Goal: Task Accomplishment & Management: Manage account settings

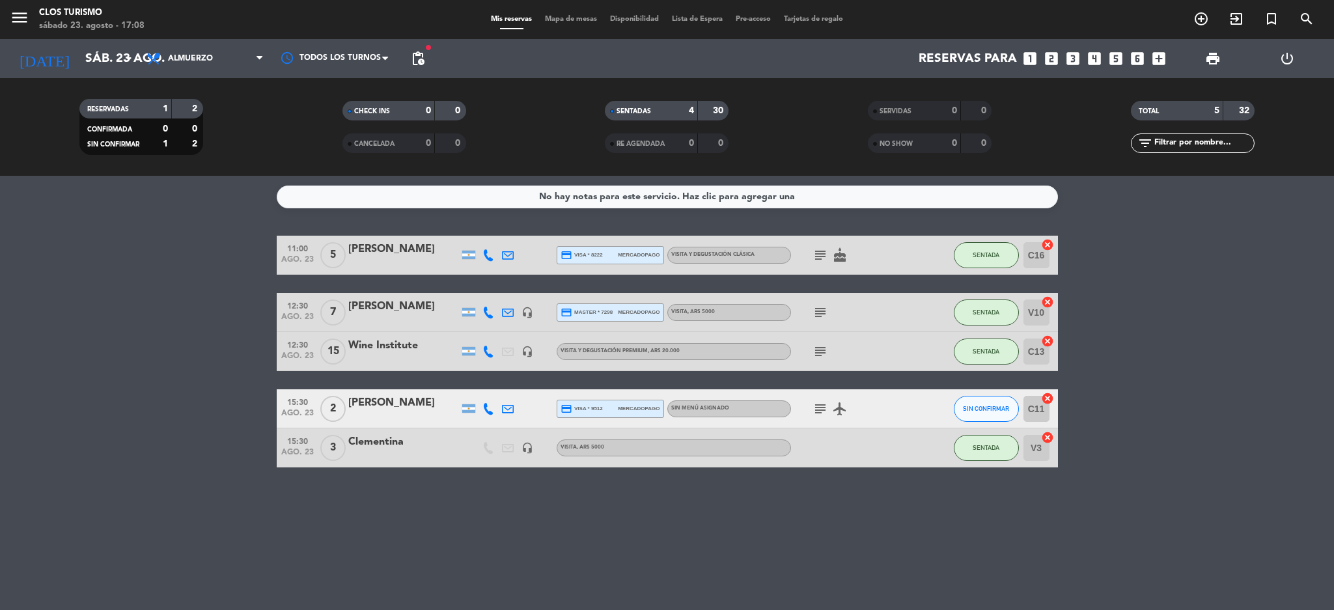
click at [393, 258] on div "[PERSON_NAME]" at bounding box center [403, 249] width 111 height 17
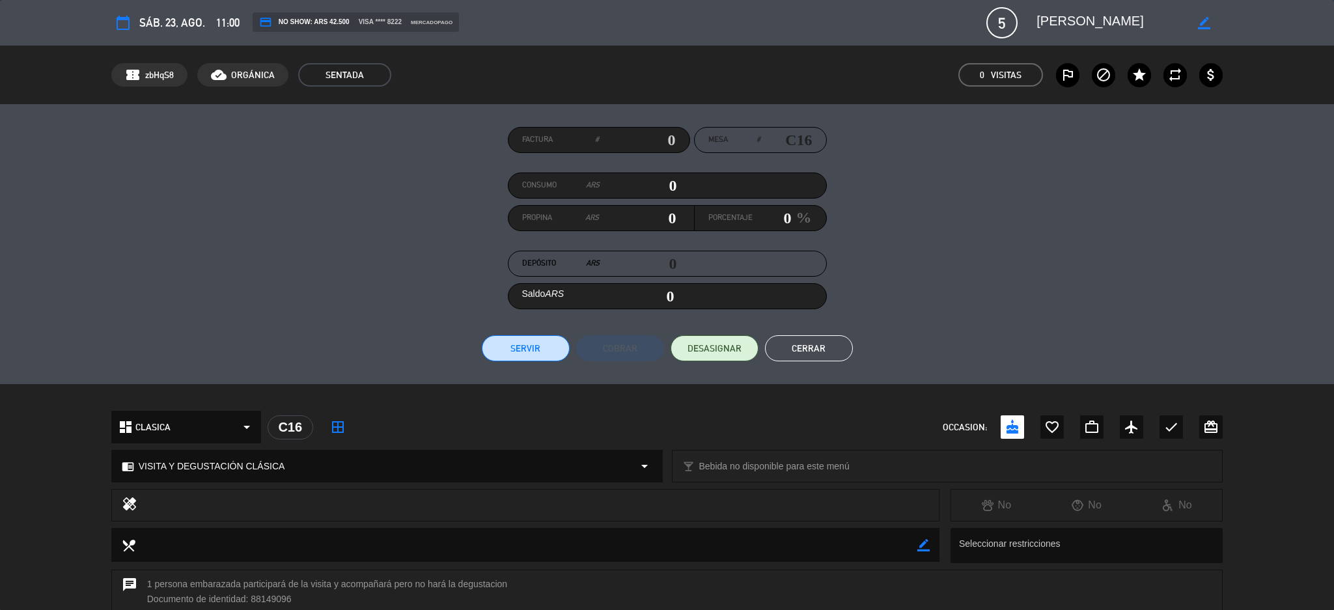
click at [653, 143] on input "text" at bounding box center [637, 140] width 77 height 20
type input "25689"
click at [524, 344] on button "Servir" at bounding box center [526, 348] width 88 height 26
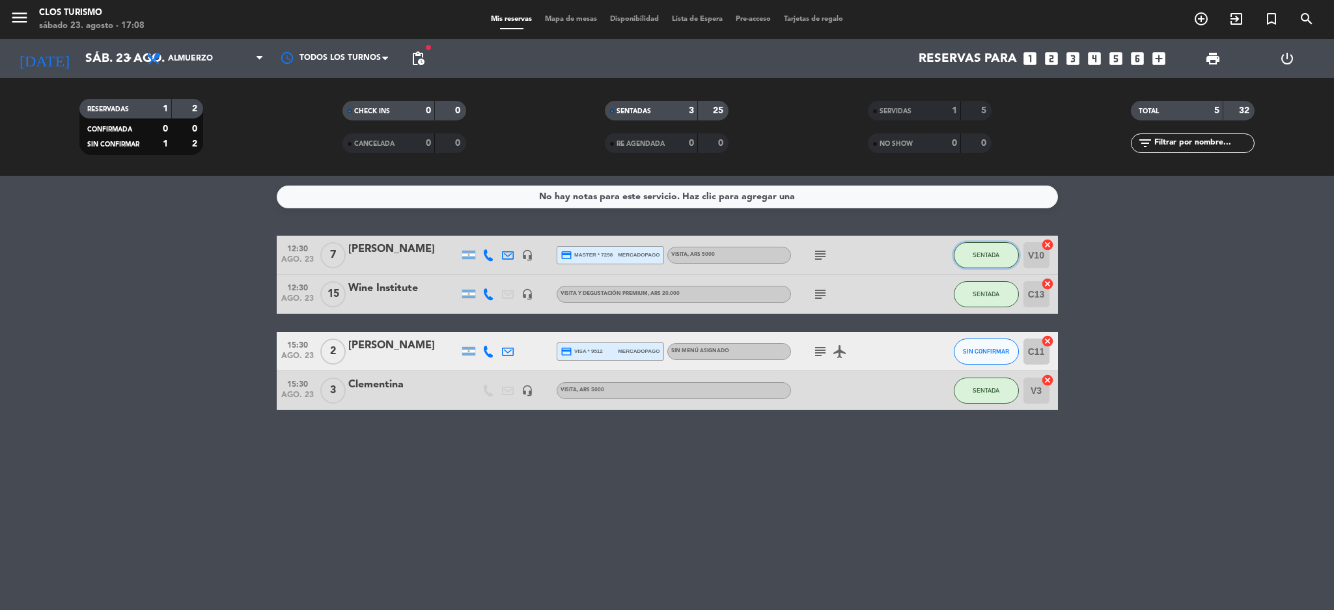
click at [971, 250] on button "SENTADA" at bounding box center [986, 255] width 65 height 26
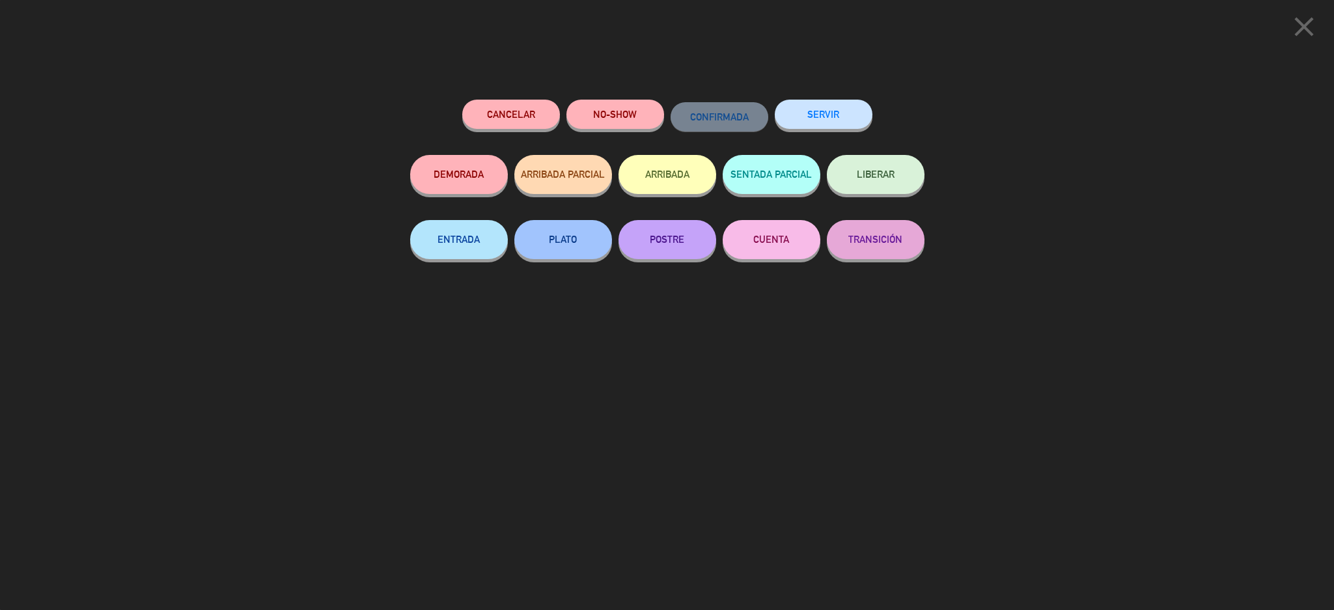
click at [842, 100] on div "SERVIR" at bounding box center [824, 127] width 98 height 55
click at [828, 122] on button "SERVIR" at bounding box center [824, 114] width 98 height 29
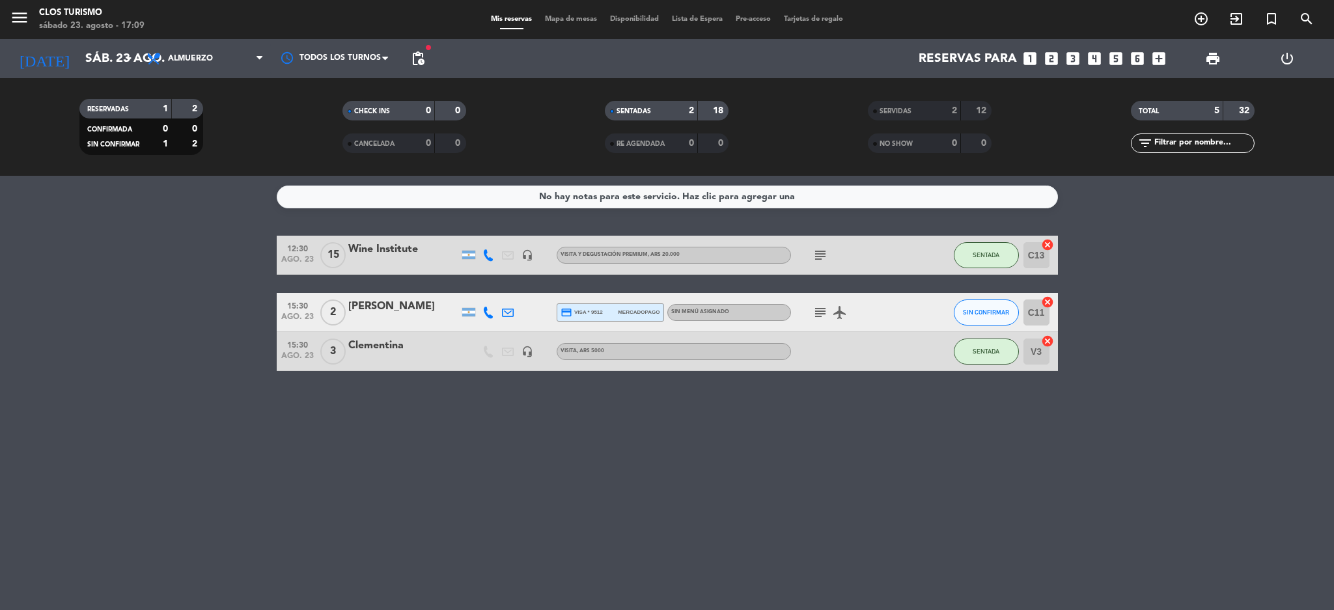
click at [356, 260] on div at bounding box center [403, 264] width 111 height 10
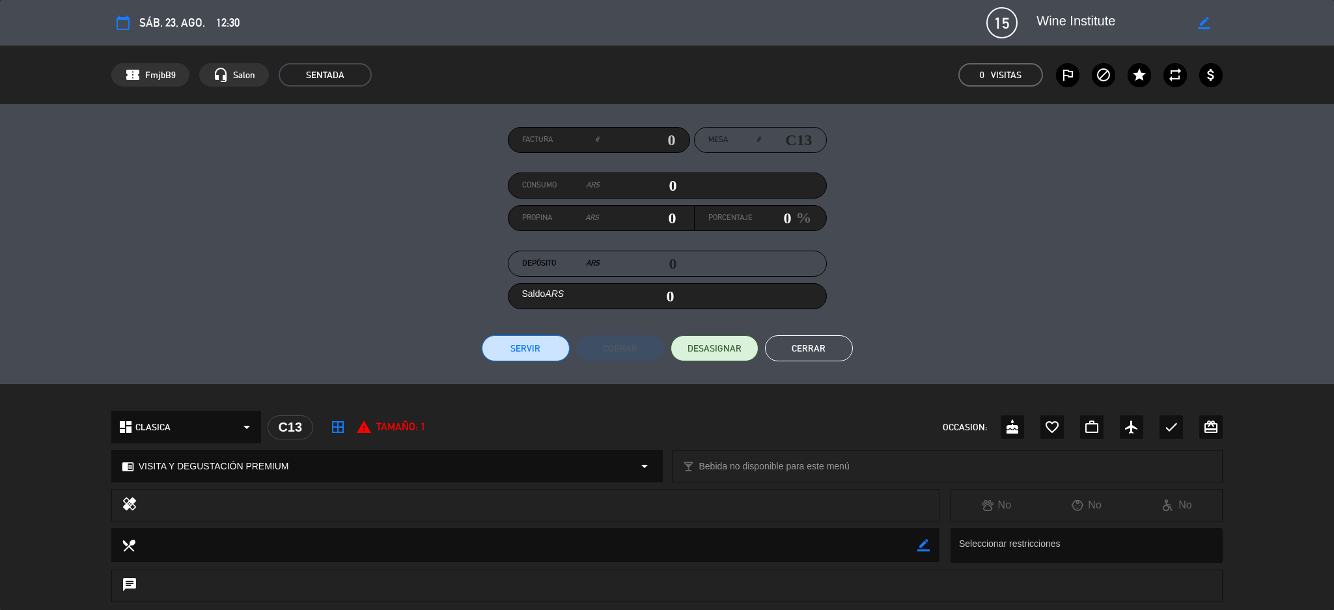
click at [663, 133] on input "text" at bounding box center [637, 140] width 77 height 20
type input "2047"
click at [512, 358] on button "Servir" at bounding box center [526, 348] width 88 height 26
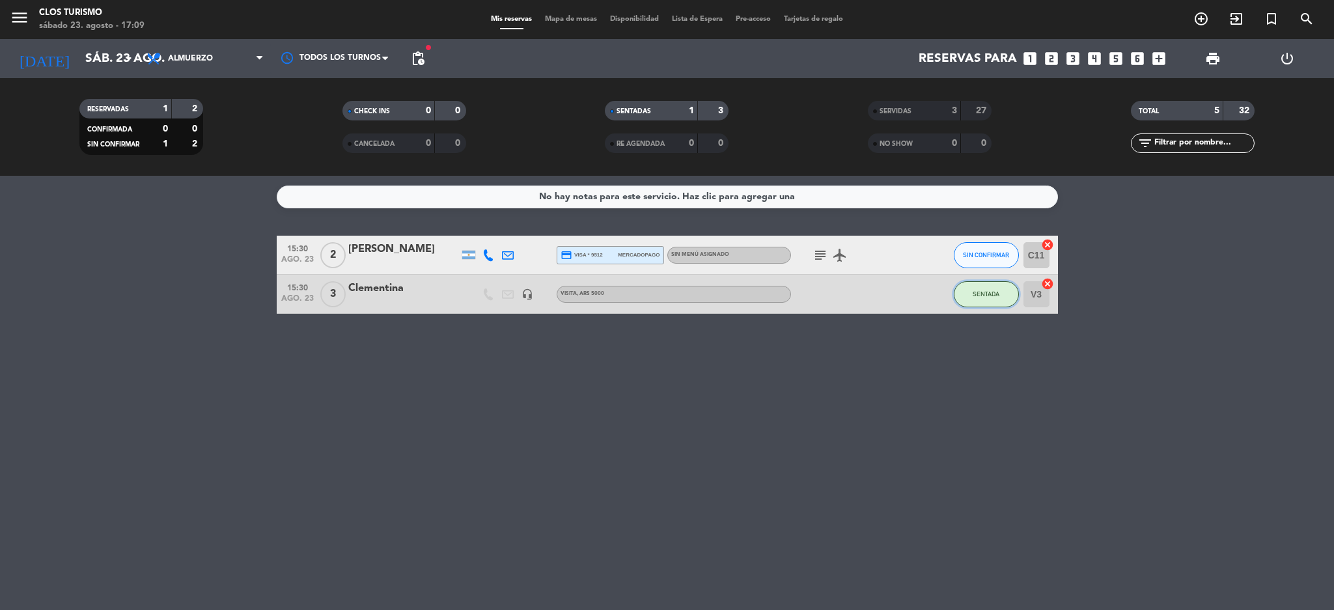
click at [994, 294] on span "SENTADA" at bounding box center [986, 293] width 27 height 7
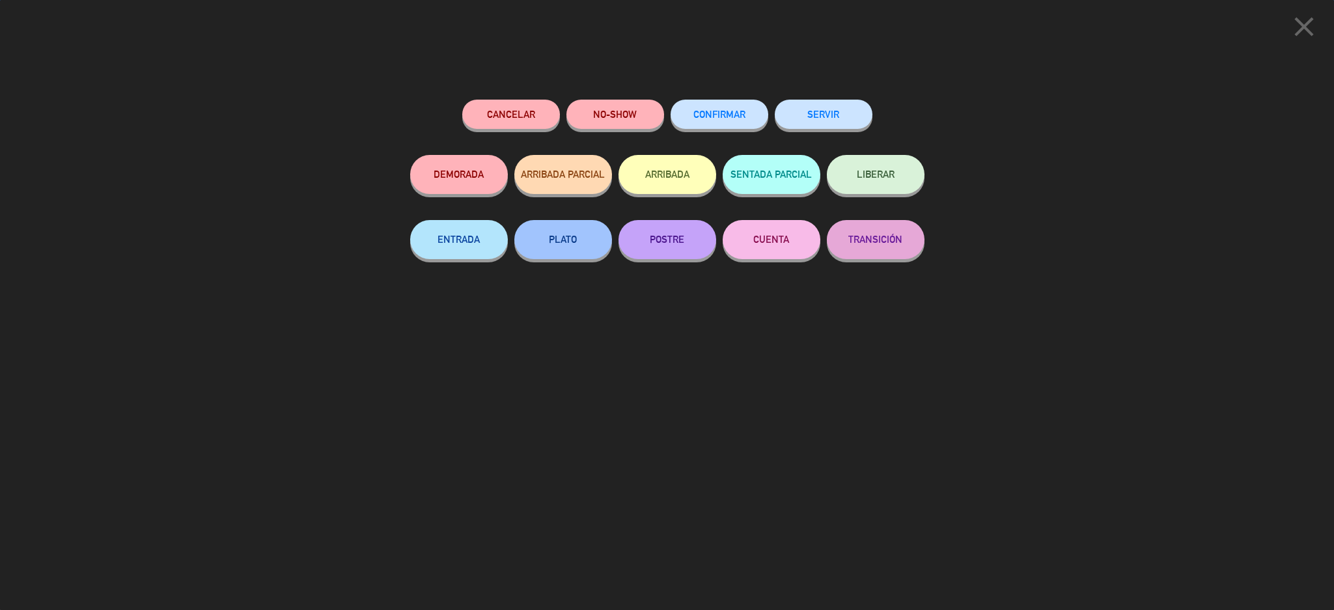
click at [819, 96] on div "Cancelar NO-SHOW CONFIRMAR SERVIR DEMORADA ARRIBADA PARCIAL ARRIBADA SENTADA PA…" at bounding box center [667, 351] width 533 height 520
click at [820, 115] on button "SERVIR" at bounding box center [824, 114] width 98 height 29
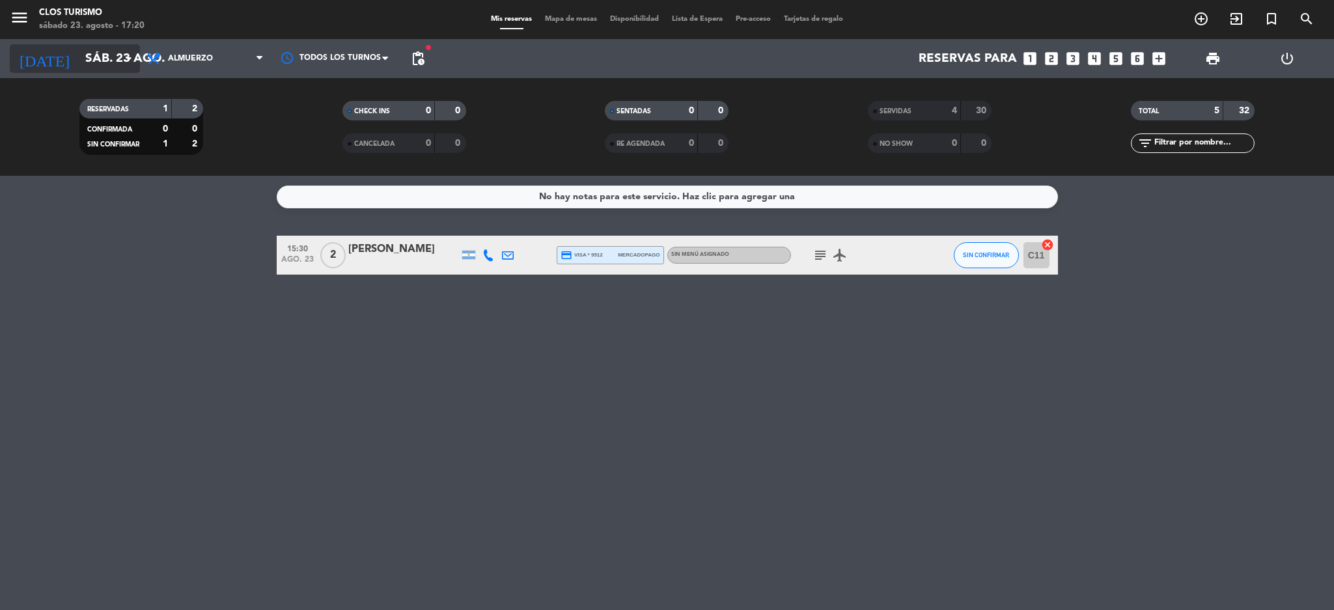
click at [79, 59] on input "sáb. 23 ago." at bounding box center [157, 58] width 157 height 27
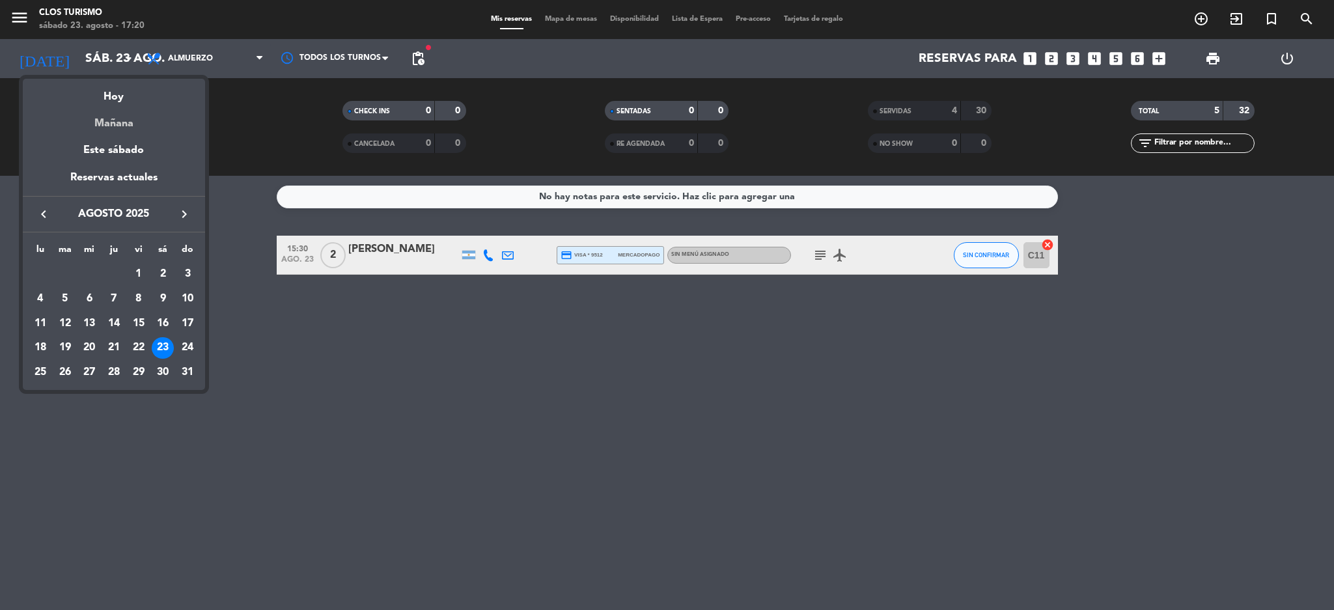
click at [109, 126] on div "Mañana" at bounding box center [114, 118] width 182 height 27
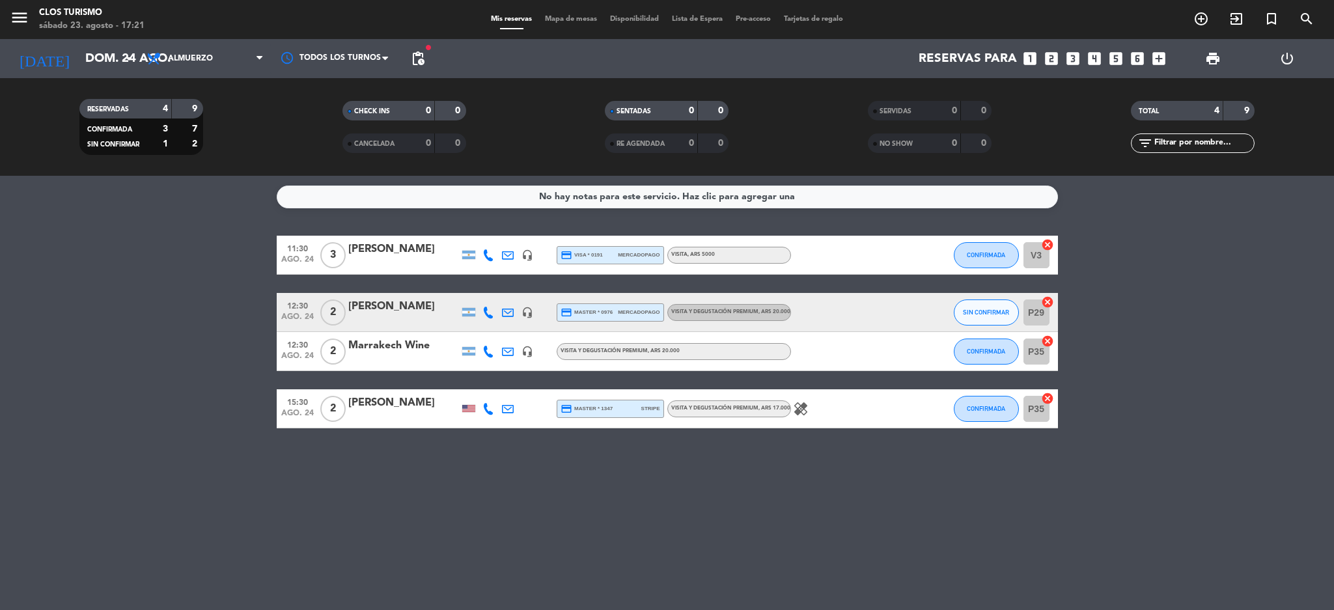
click at [482, 411] on div at bounding box center [489, 408] width 20 height 38
click at [484, 411] on icon at bounding box center [488, 409] width 12 height 12
drag, startPoint x: 436, startPoint y: 71, endPoint x: 430, endPoint y: 66, distance: 7.9
click at [434, 69] on div "Reservas para looks_one looks_two looks_3 looks_4 looks_5 looks_6 add_box" at bounding box center [801, 58] width 741 height 39
click at [419, 57] on span "pending_actions" at bounding box center [418, 59] width 16 height 16
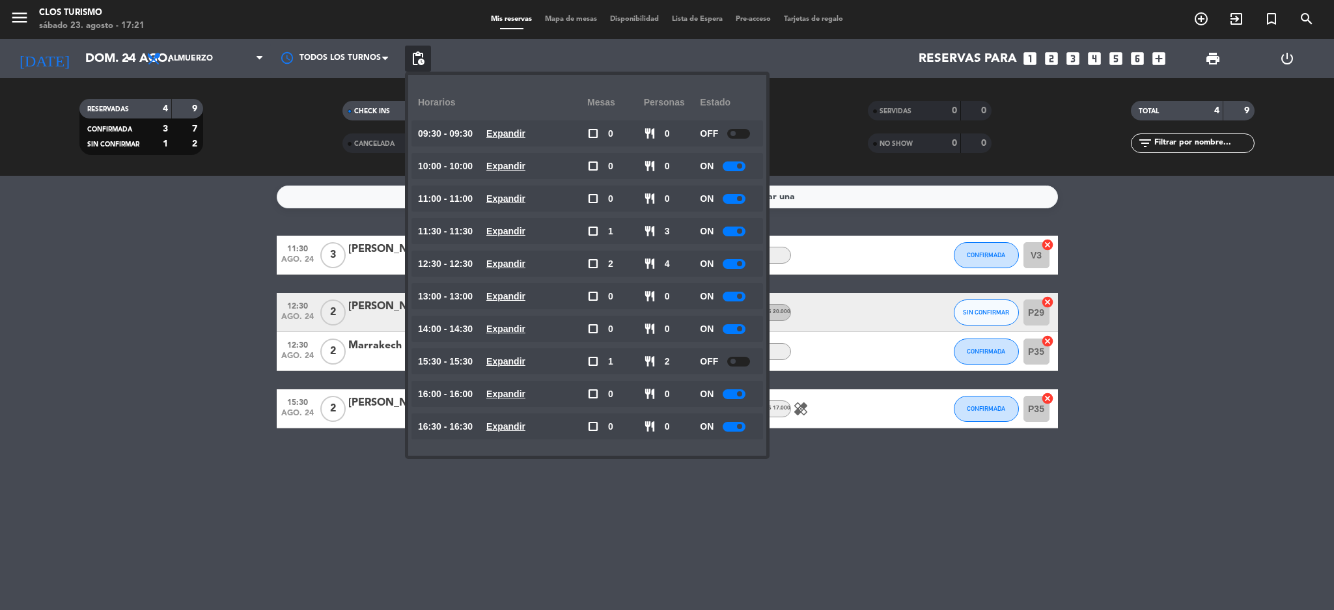
click at [419, 57] on span "pending_actions" at bounding box center [418, 59] width 16 height 16
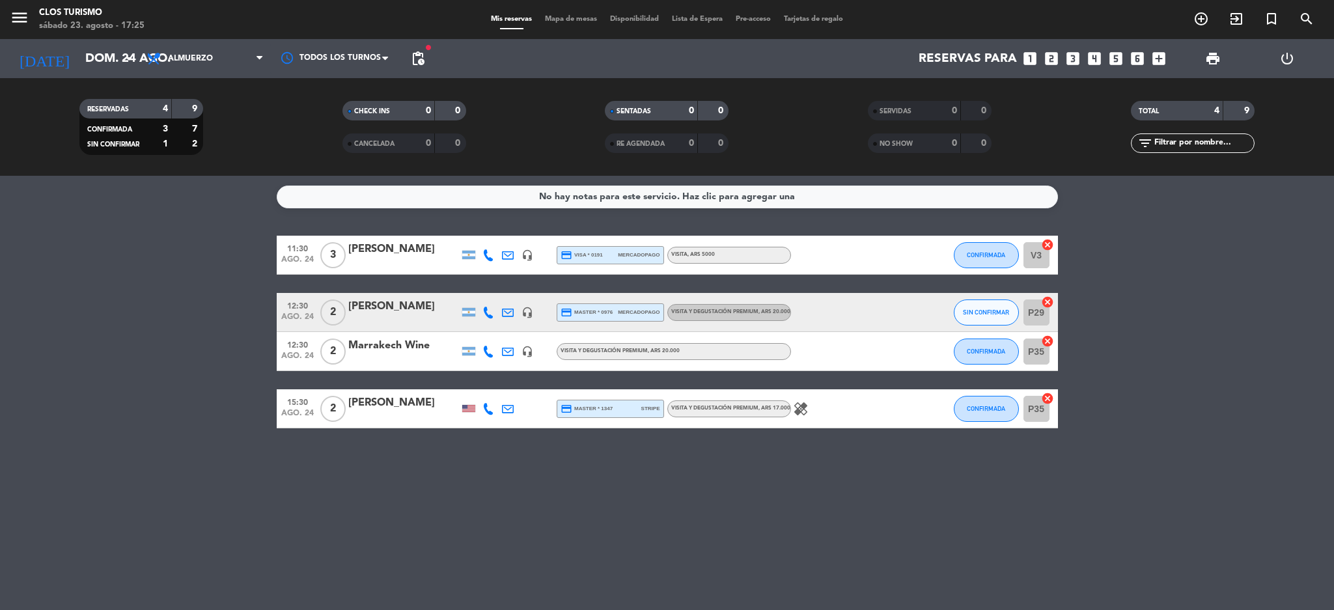
drag, startPoint x: 167, startPoint y: 455, endPoint x: 247, endPoint y: 172, distance: 294.4
click at [164, 454] on div "No hay notas para este servicio. Haz clic para agregar una 11:30 [DATE] 3 [PERS…" at bounding box center [667, 393] width 1334 height 434
click at [98, 53] on input "dom. 24 ago." at bounding box center [157, 58] width 157 height 27
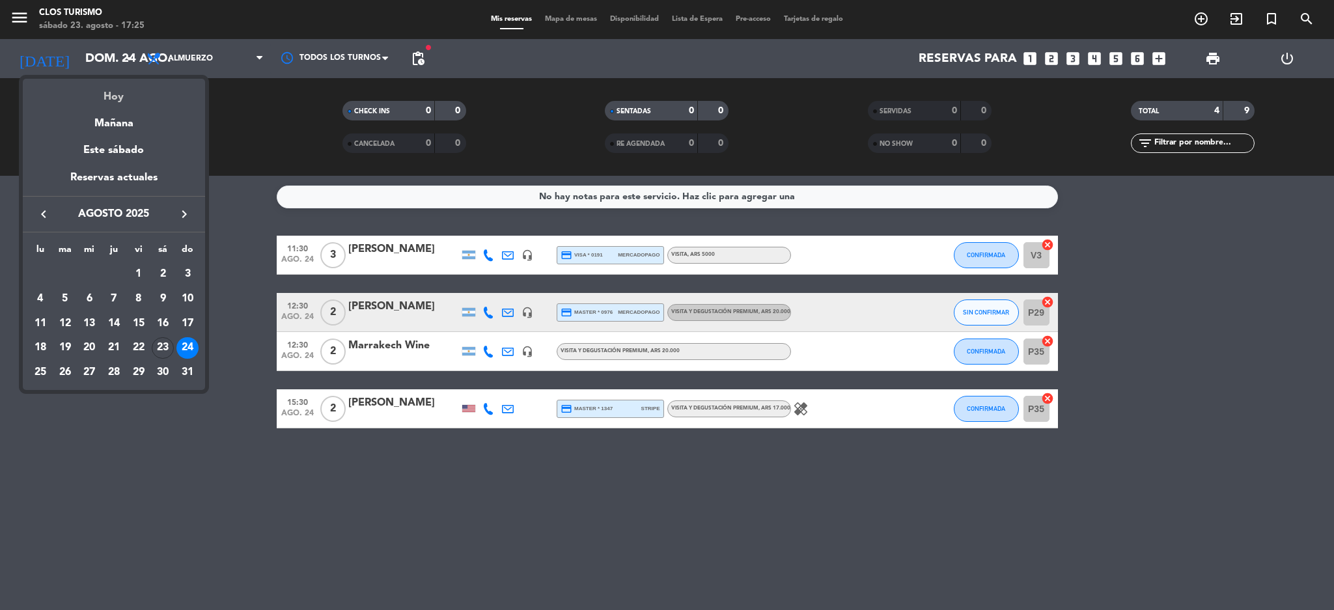
click at [132, 98] on div "Hoy" at bounding box center [114, 92] width 182 height 27
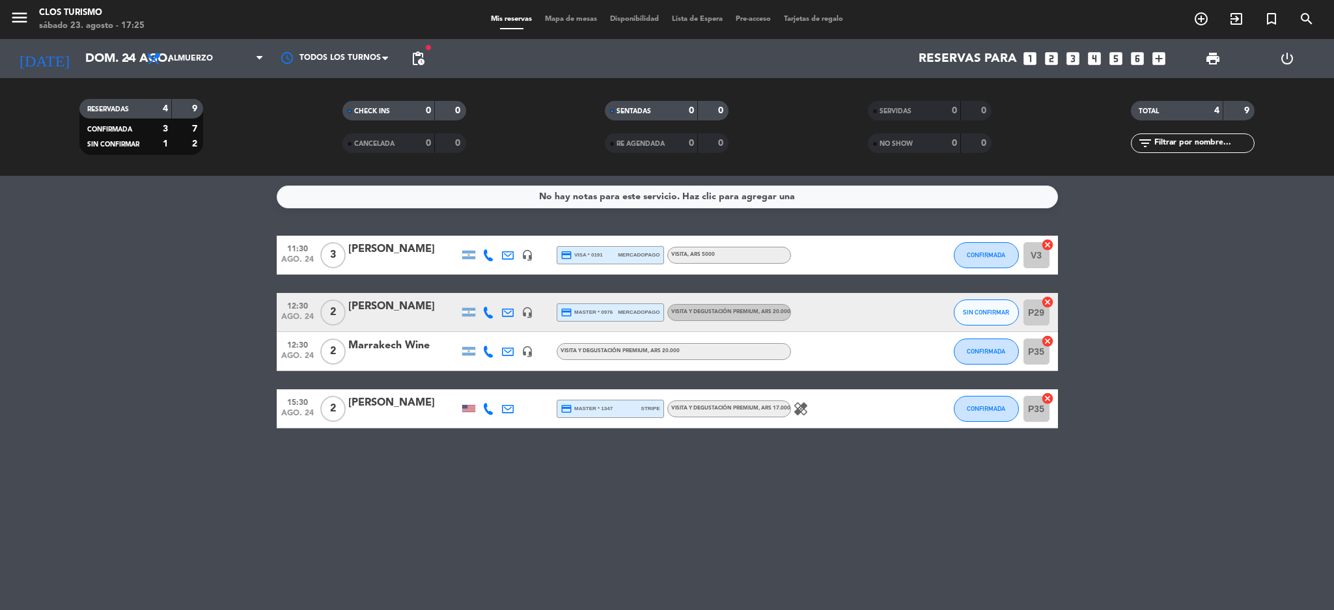
type input "sáb. 23 ago."
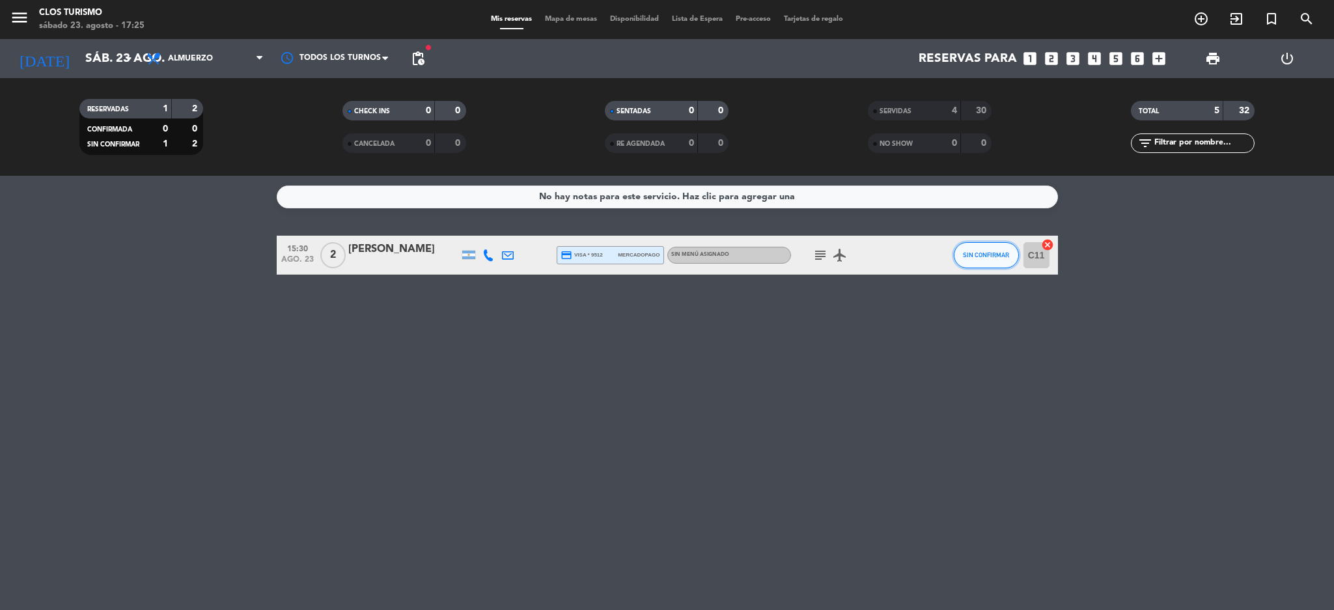
click at [989, 242] on button "SIN CONFIRMAR" at bounding box center [986, 255] width 65 height 26
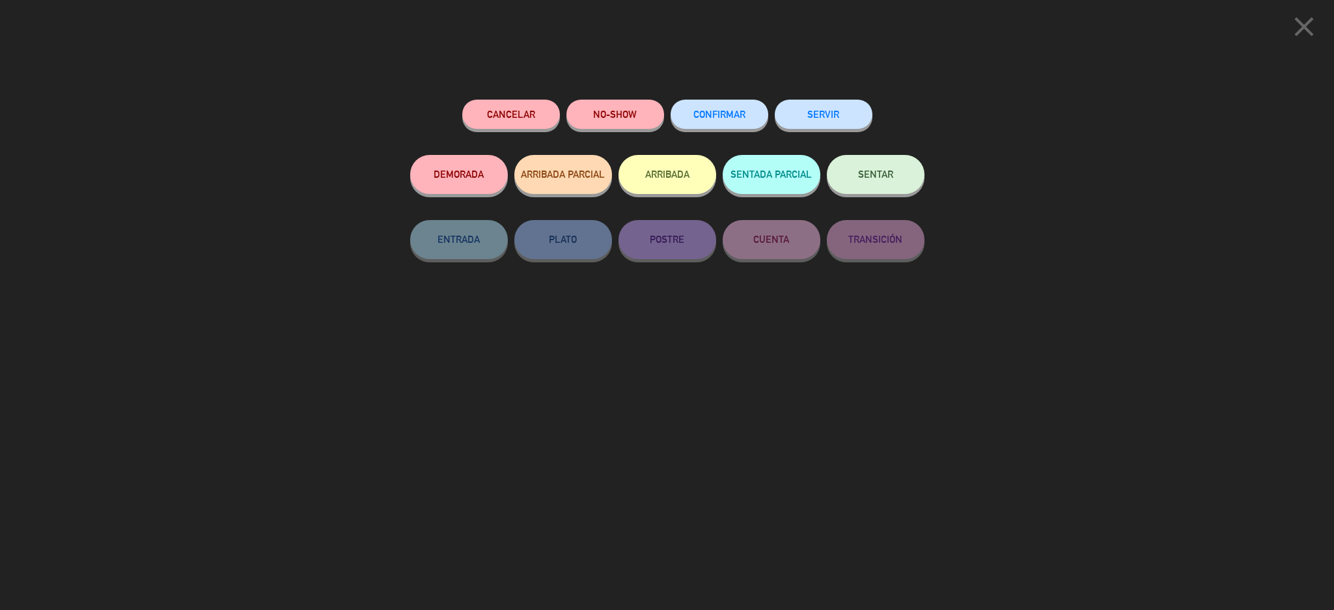
click at [872, 160] on button "SENTAR" at bounding box center [876, 174] width 98 height 39
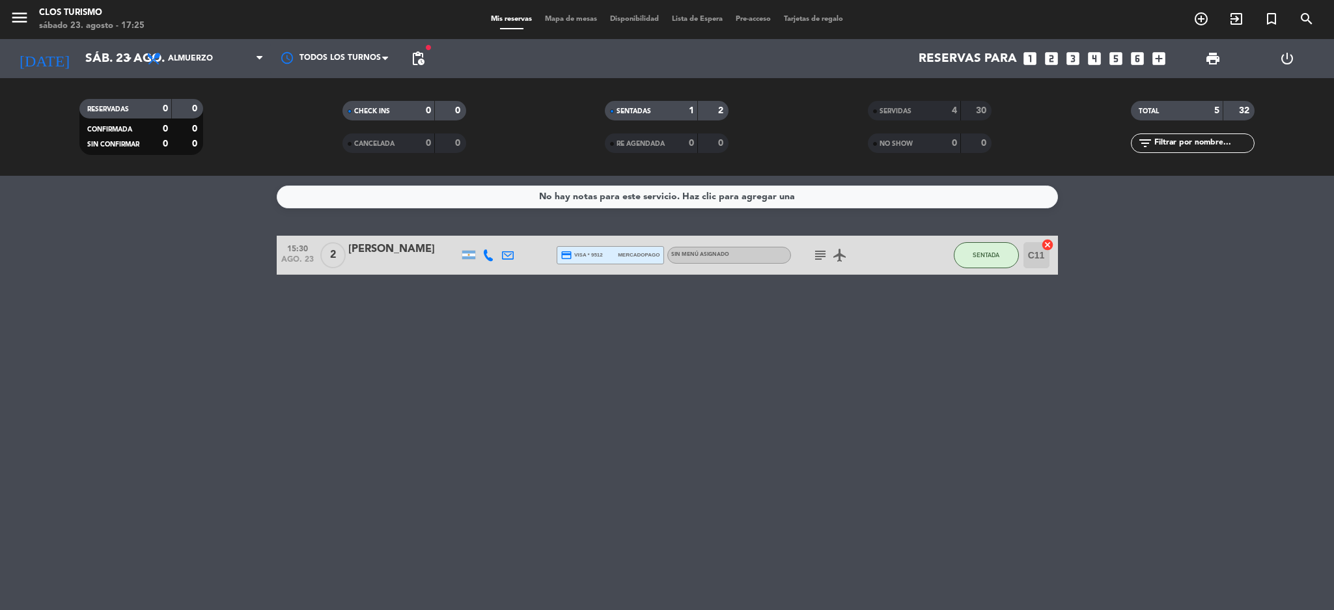
click at [375, 241] on div "[PERSON_NAME]" at bounding box center [403, 249] width 111 height 17
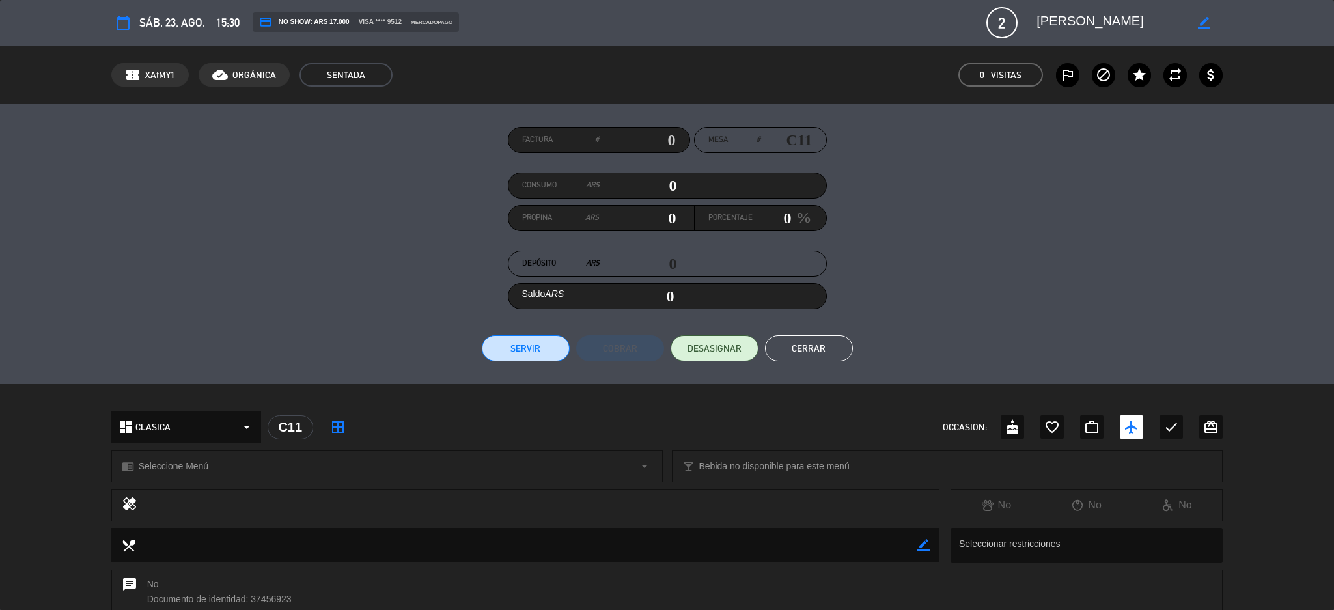
drag, startPoint x: 652, startPoint y: 129, endPoint x: 1022, endPoint y: 122, distance: 369.3
click at [652, 127] on div "Factura #" at bounding box center [599, 140] width 182 height 26
click at [631, 133] on input "text" at bounding box center [637, 140] width 77 height 20
type input "25691"
click at [518, 362] on div "Factura # 25691 Mesa # C11 Consumo ARS 0 Propina ARS 0 Porcentaje 0 % Depósito …" at bounding box center [667, 244] width 1334 height 280
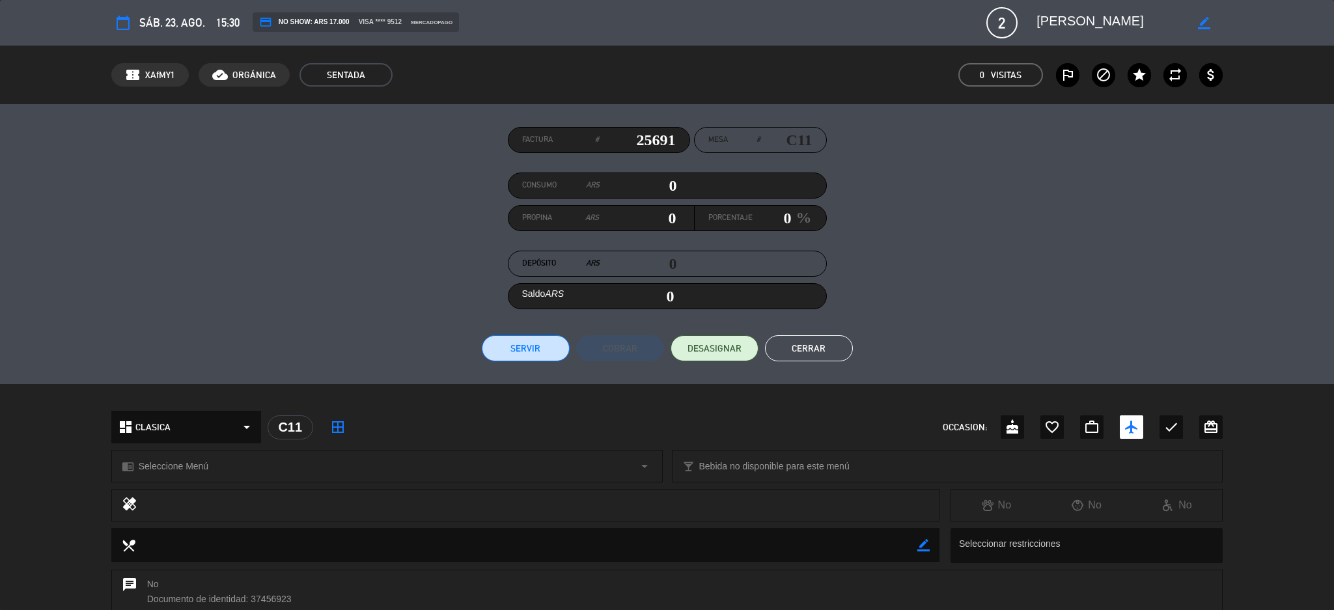
click at [518, 352] on button "Servir" at bounding box center [526, 348] width 88 height 26
